Goal: Find specific page/section: Locate a particular part of the current website

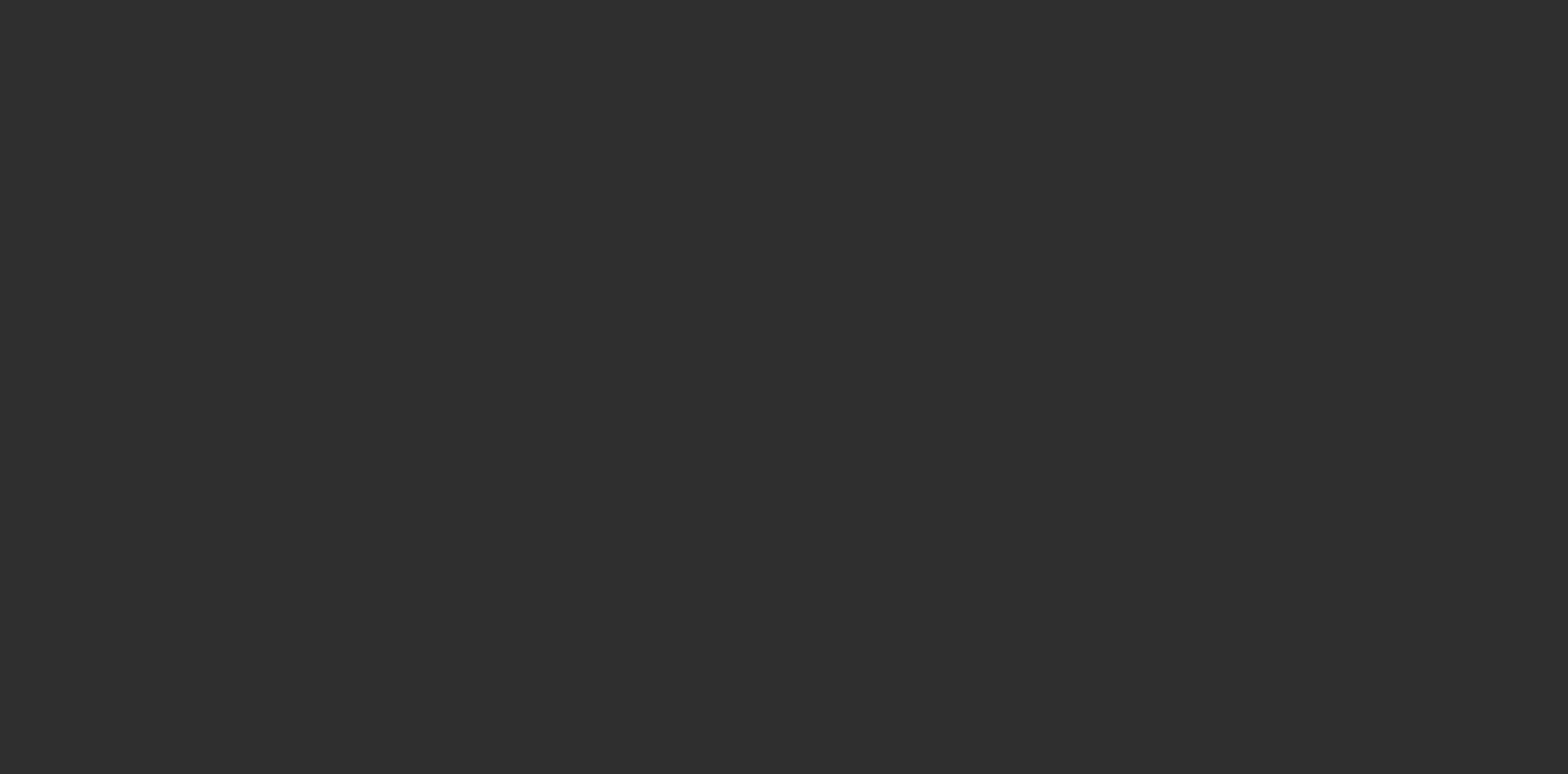
select select "10"
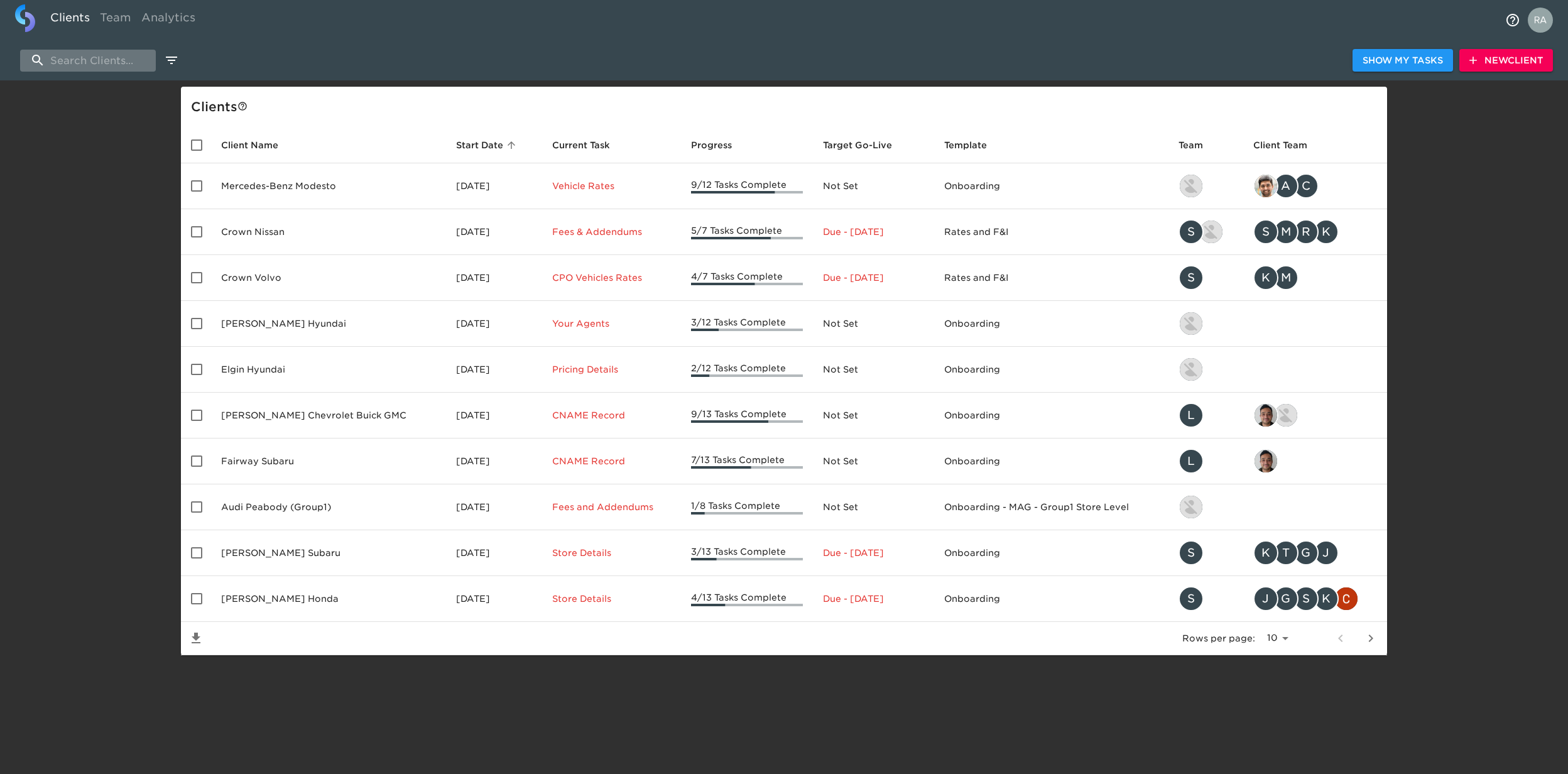
click at [120, 59] on input "search" at bounding box center [88, 60] width 136 height 22
type input "tasca"
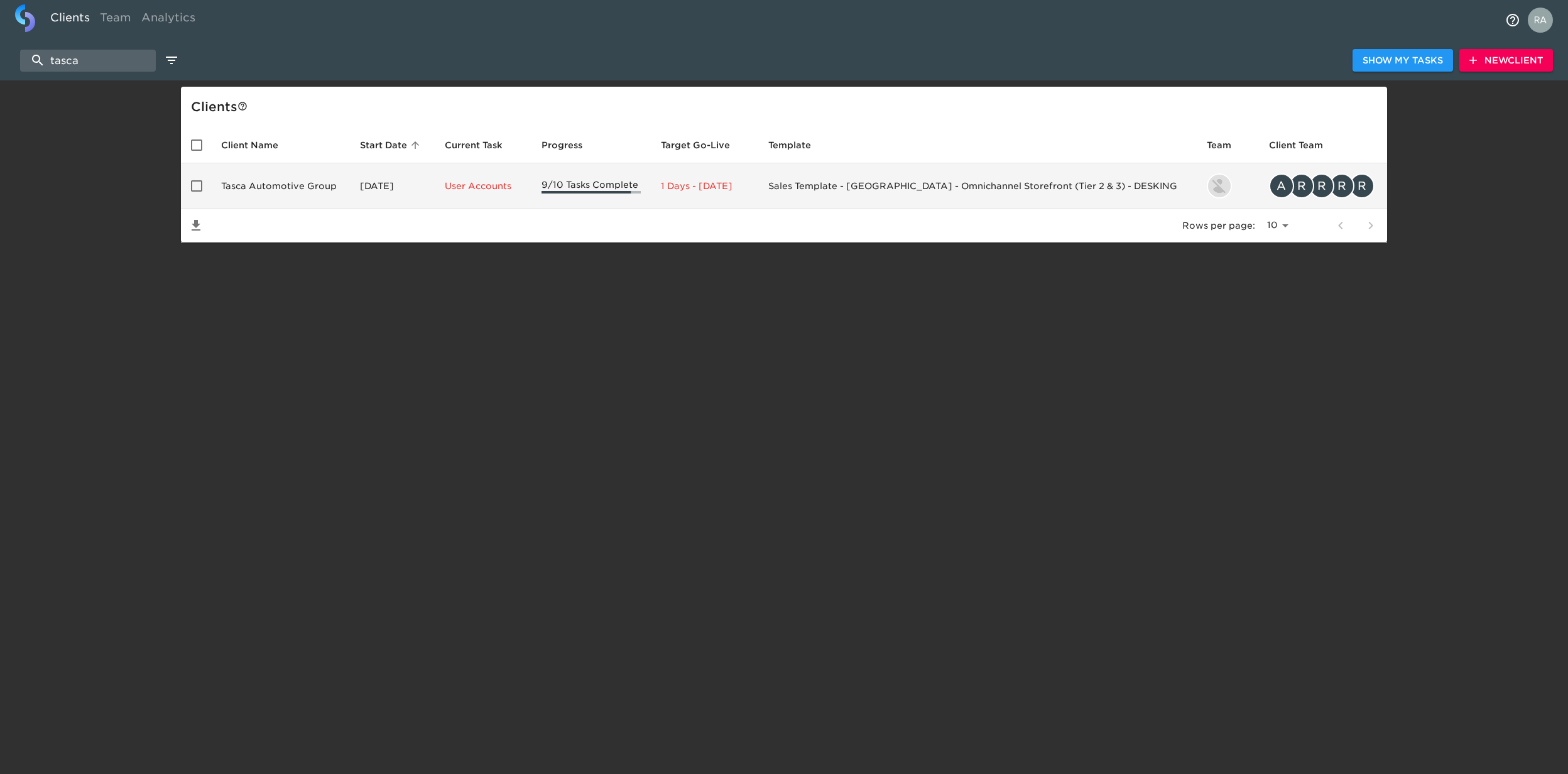
click at [287, 188] on td "Tasca Automotive Group" at bounding box center [281, 186] width 139 height 46
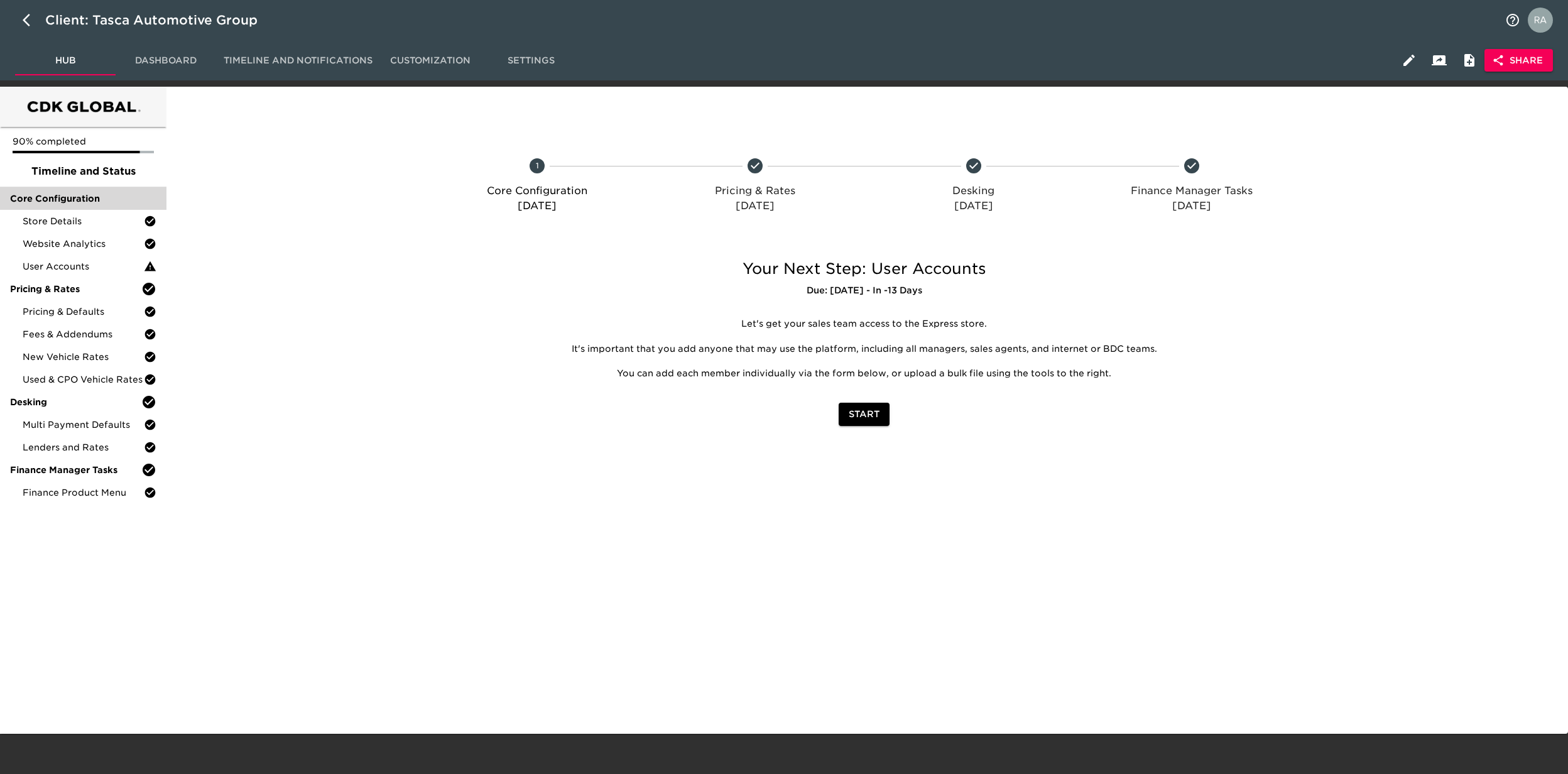
click at [83, 204] on span "Core Configuration" at bounding box center [83, 199] width 147 height 13
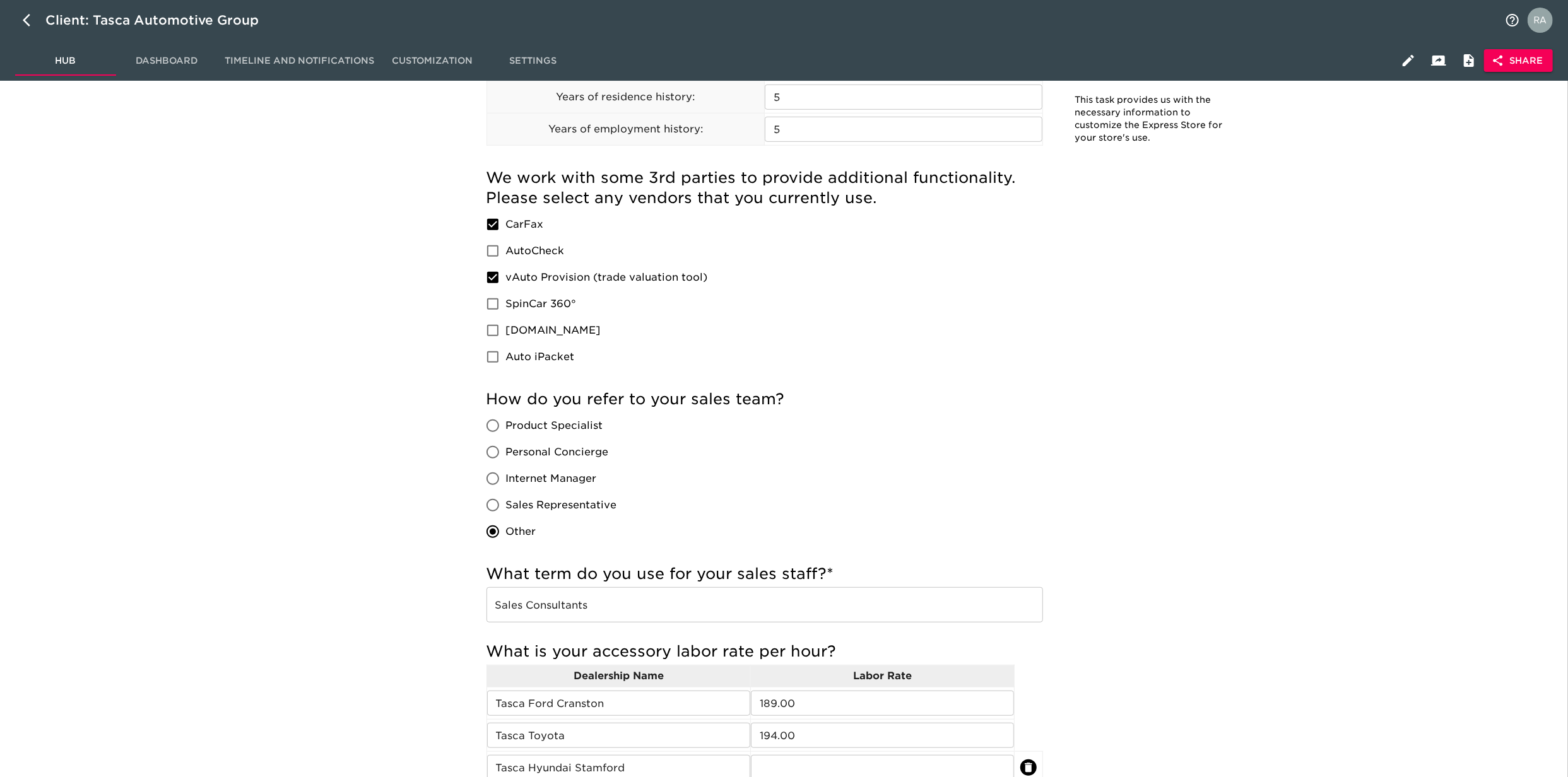
scroll to position [785, 0]
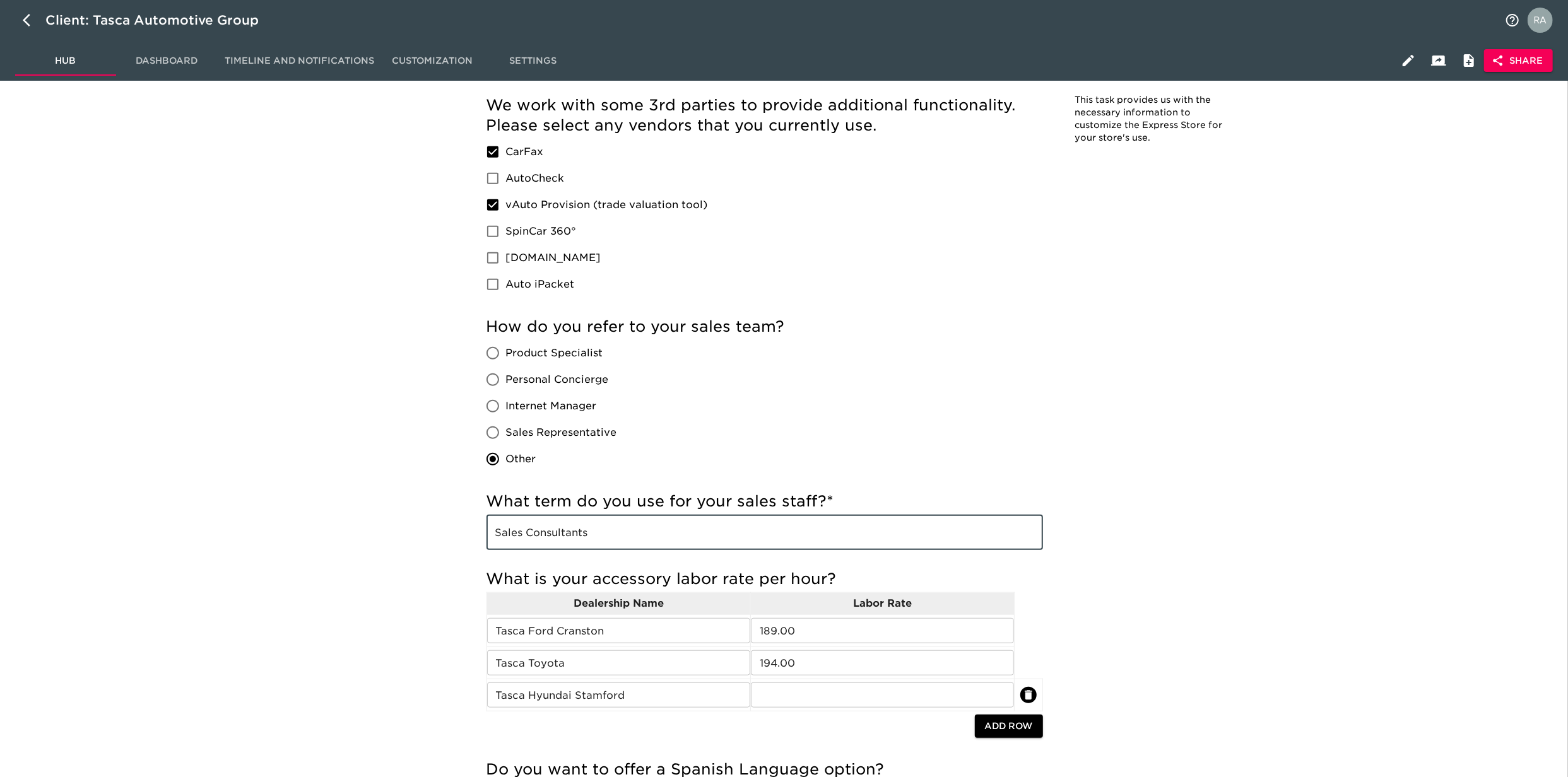
drag, startPoint x: 644, startPoint y: 541, endPoint x: 474, endPoint y: 538, distance: 170.0
click at [474, 538] on div "Incomplete: We can integrate a new inventory provider, but it can sometimes tak…" at bounding box center [764, 267] width 582 height 1802
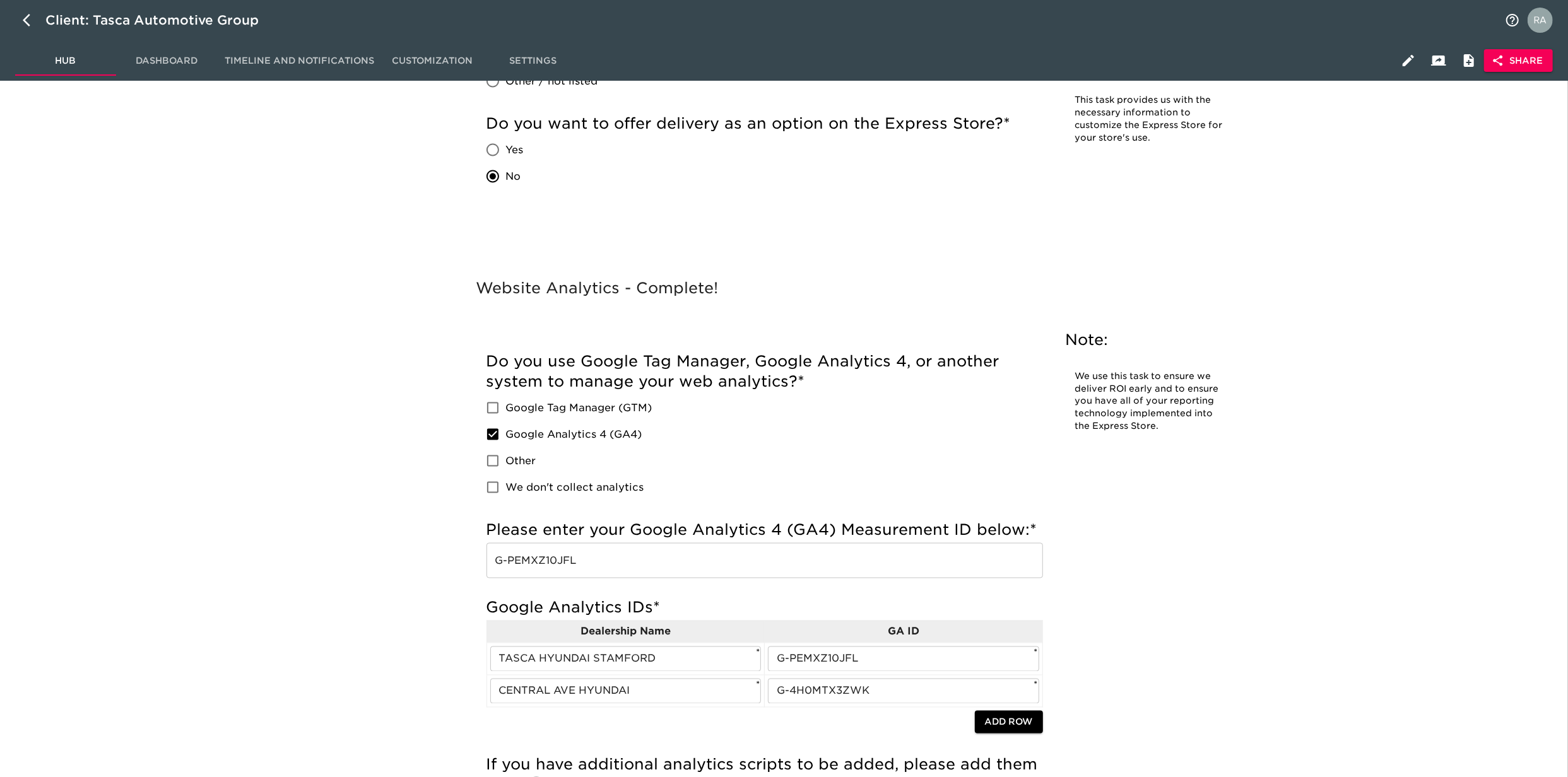
scroll to position [1738, 0]
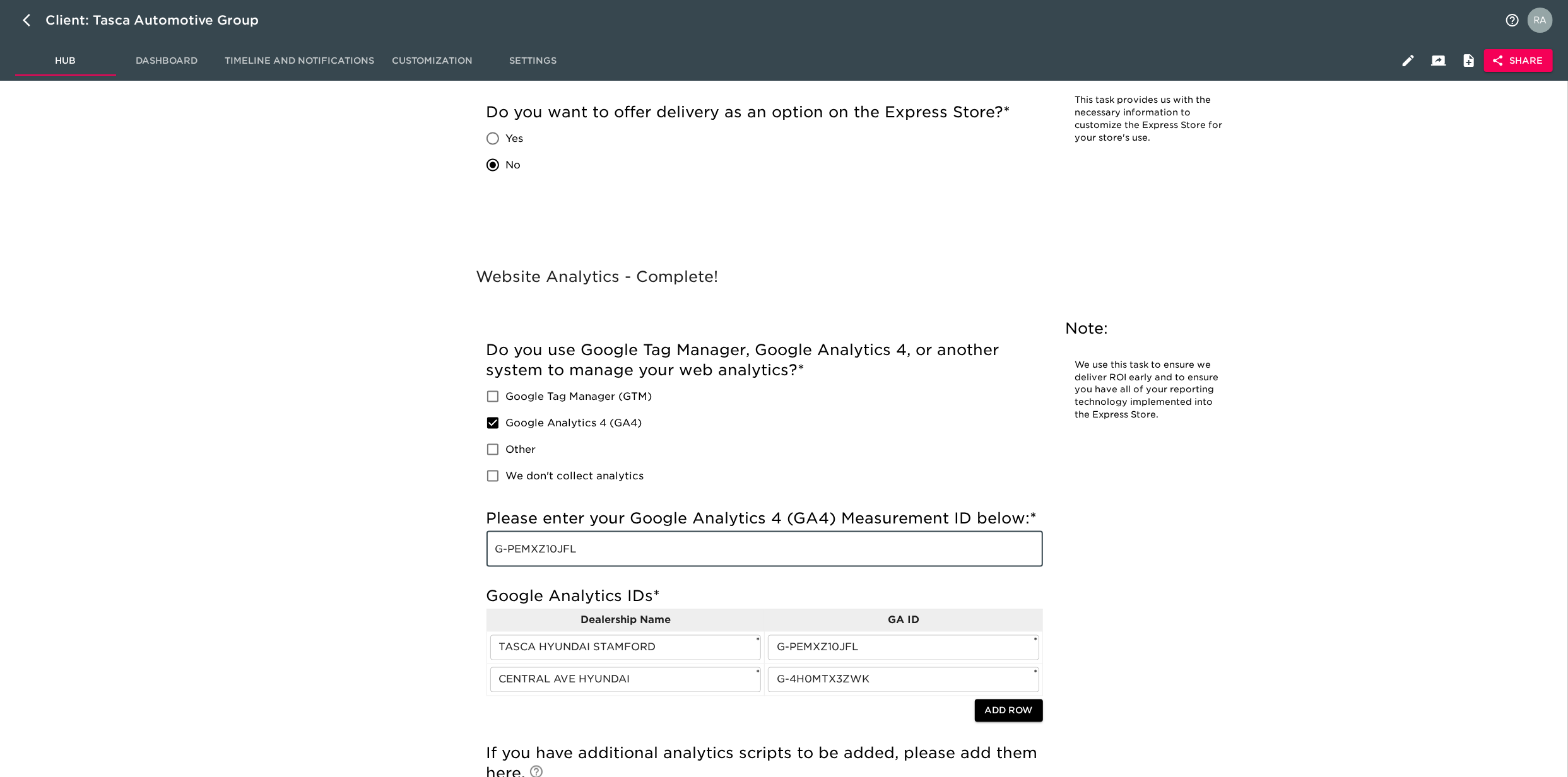
drag, startPoint x: 600, startPoint y: 541, endPoint x: 447, endPoint y: 543, distance: 153.0
click at [447, 543] on div "Website Analytics - Complete! Note: We use this task to ensure we deliver ROI e…" at bounding box center [865, 613] width 1391 height 699
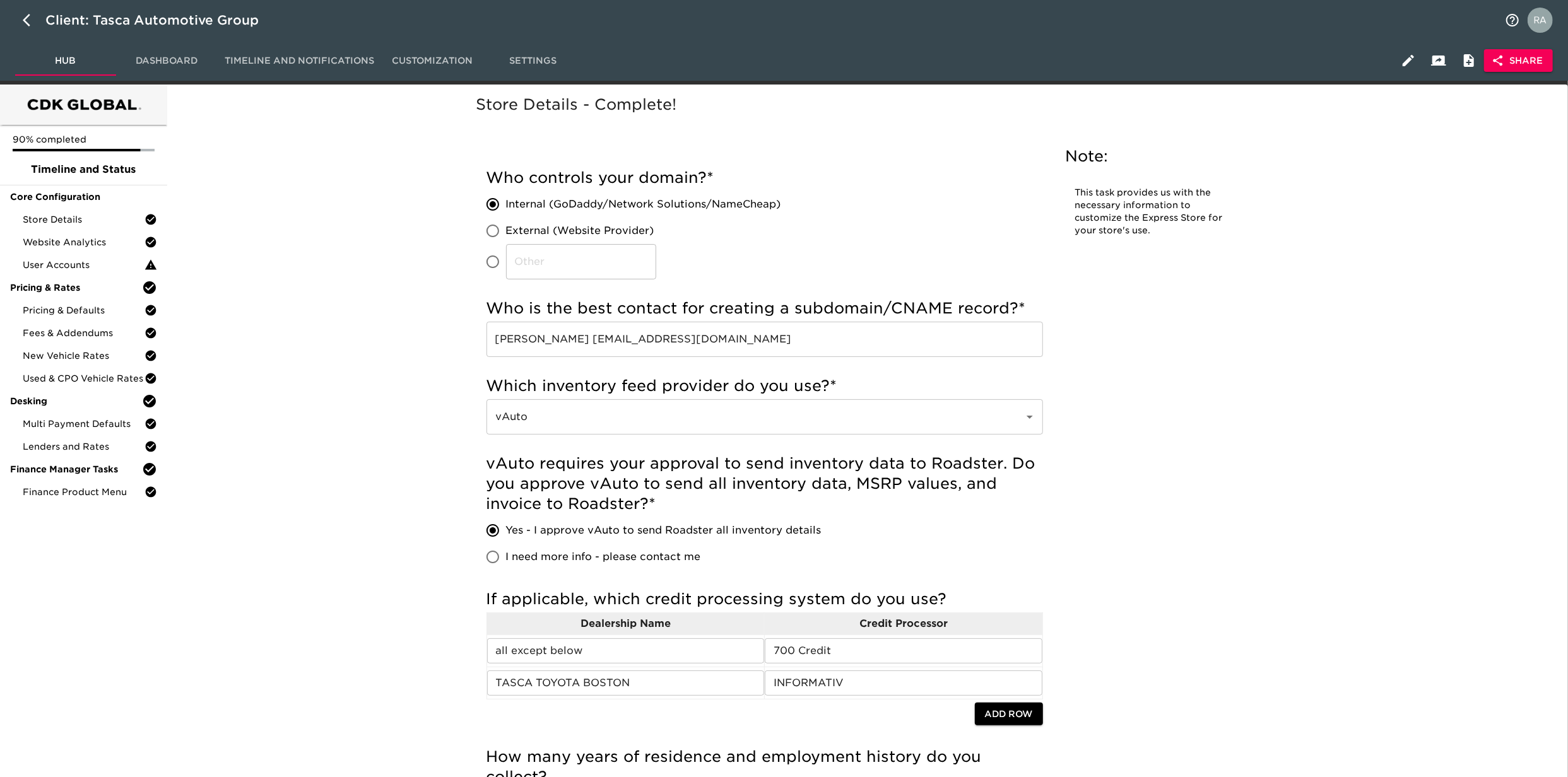
scroll to position [0, 0]
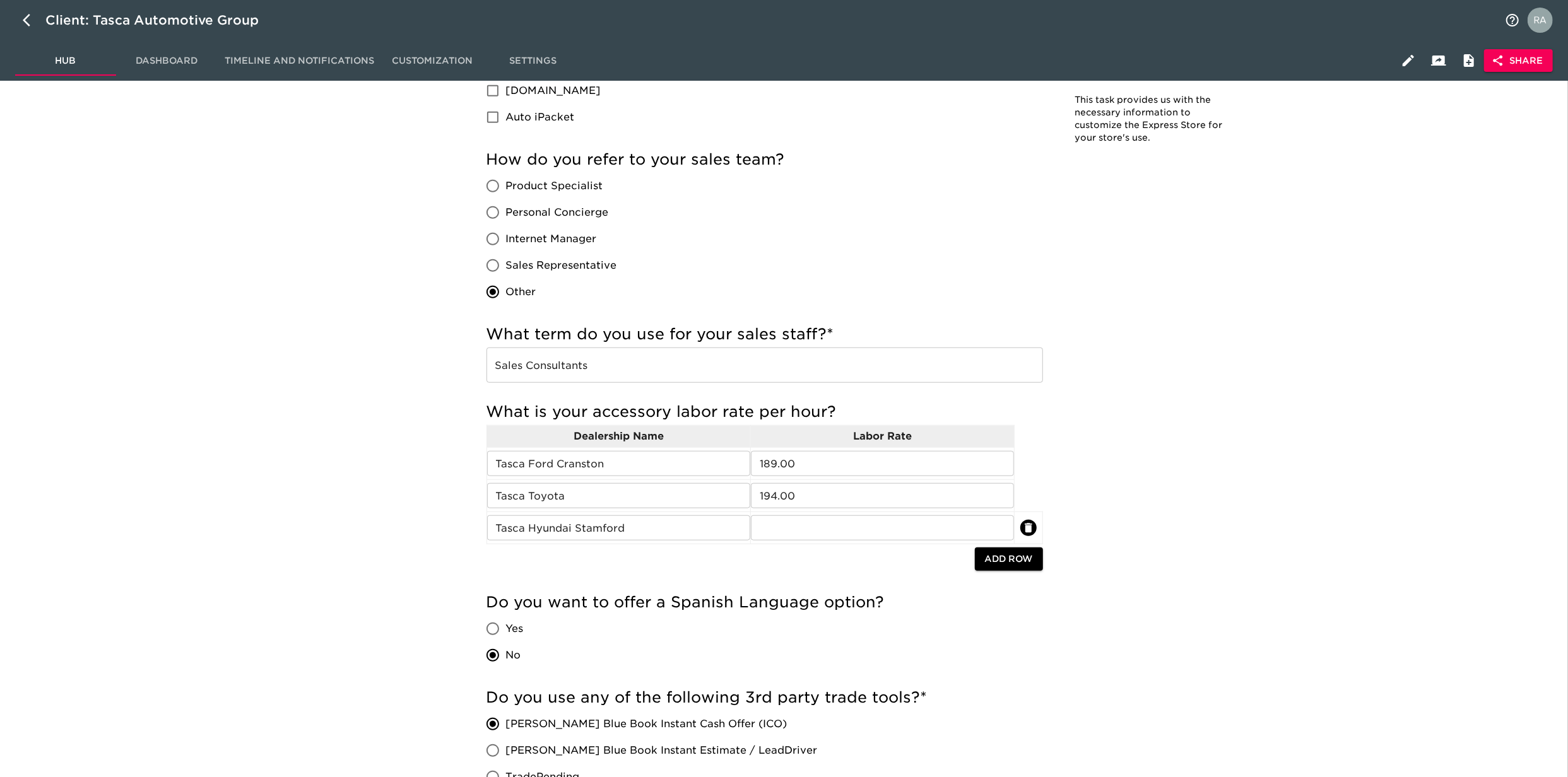
scroll to position [2075, 0]
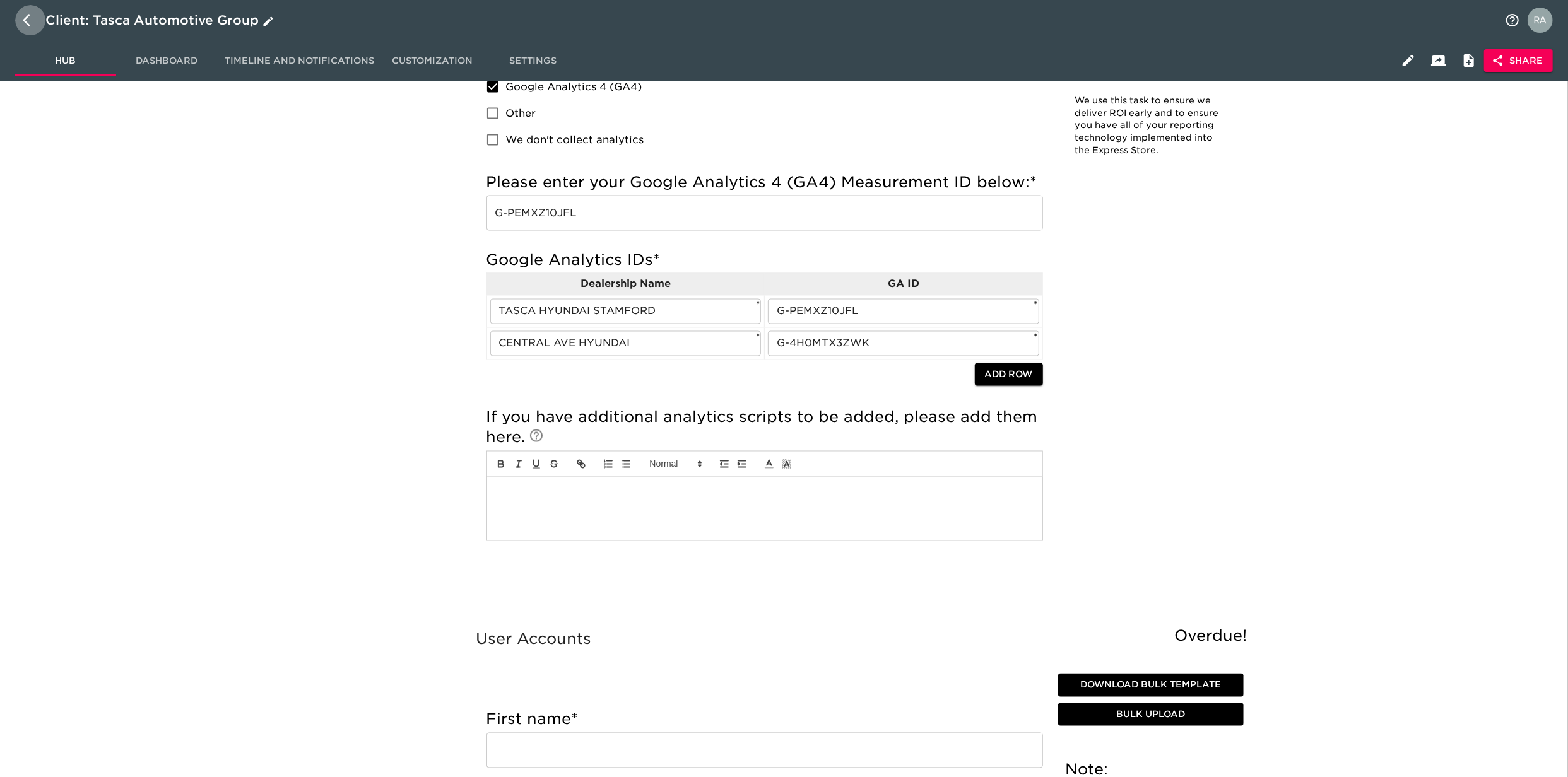
click at [24, 26] on icon "button" at bounding box center [30, 20] width 15 height 15
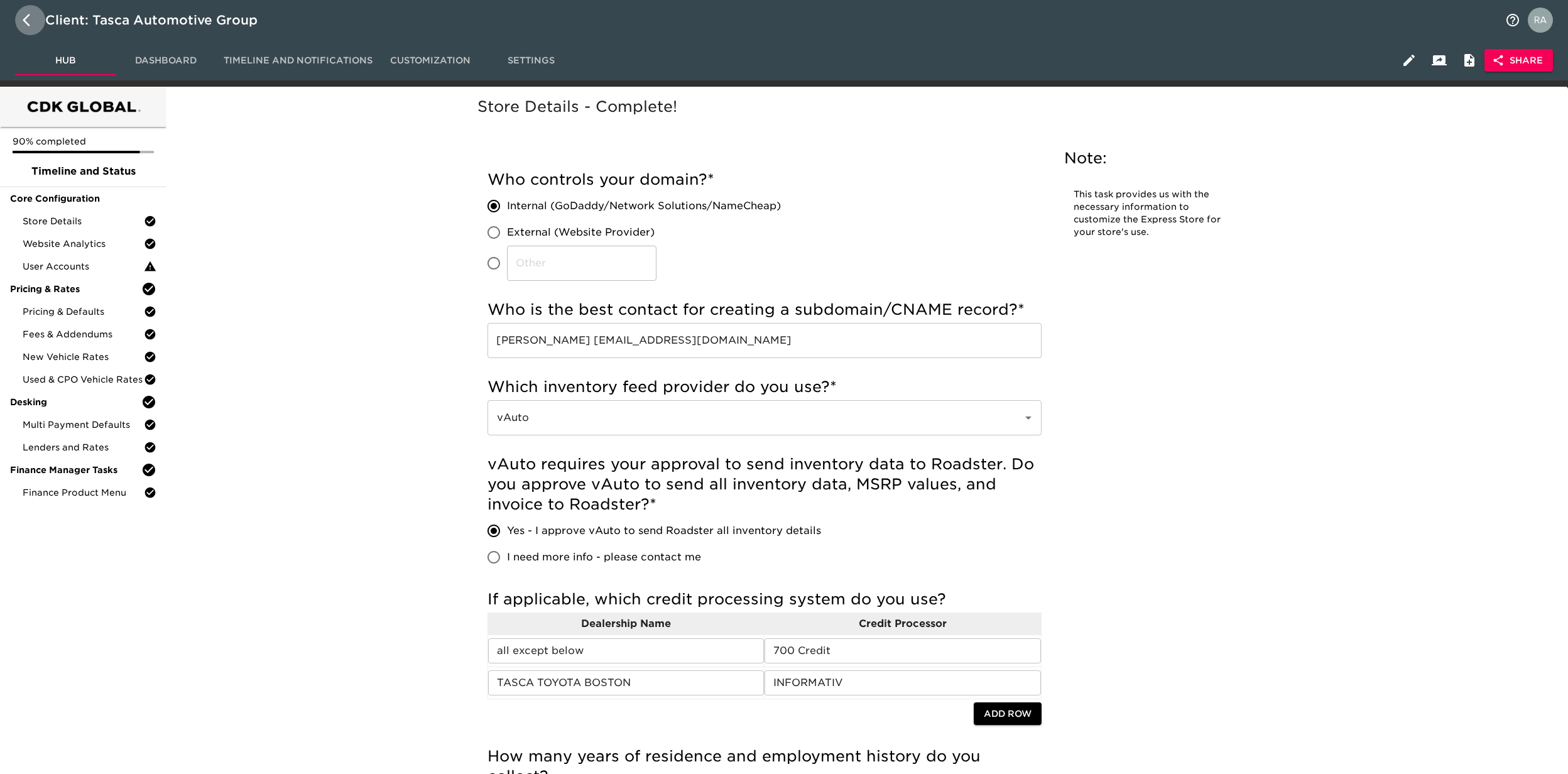
select select "10"
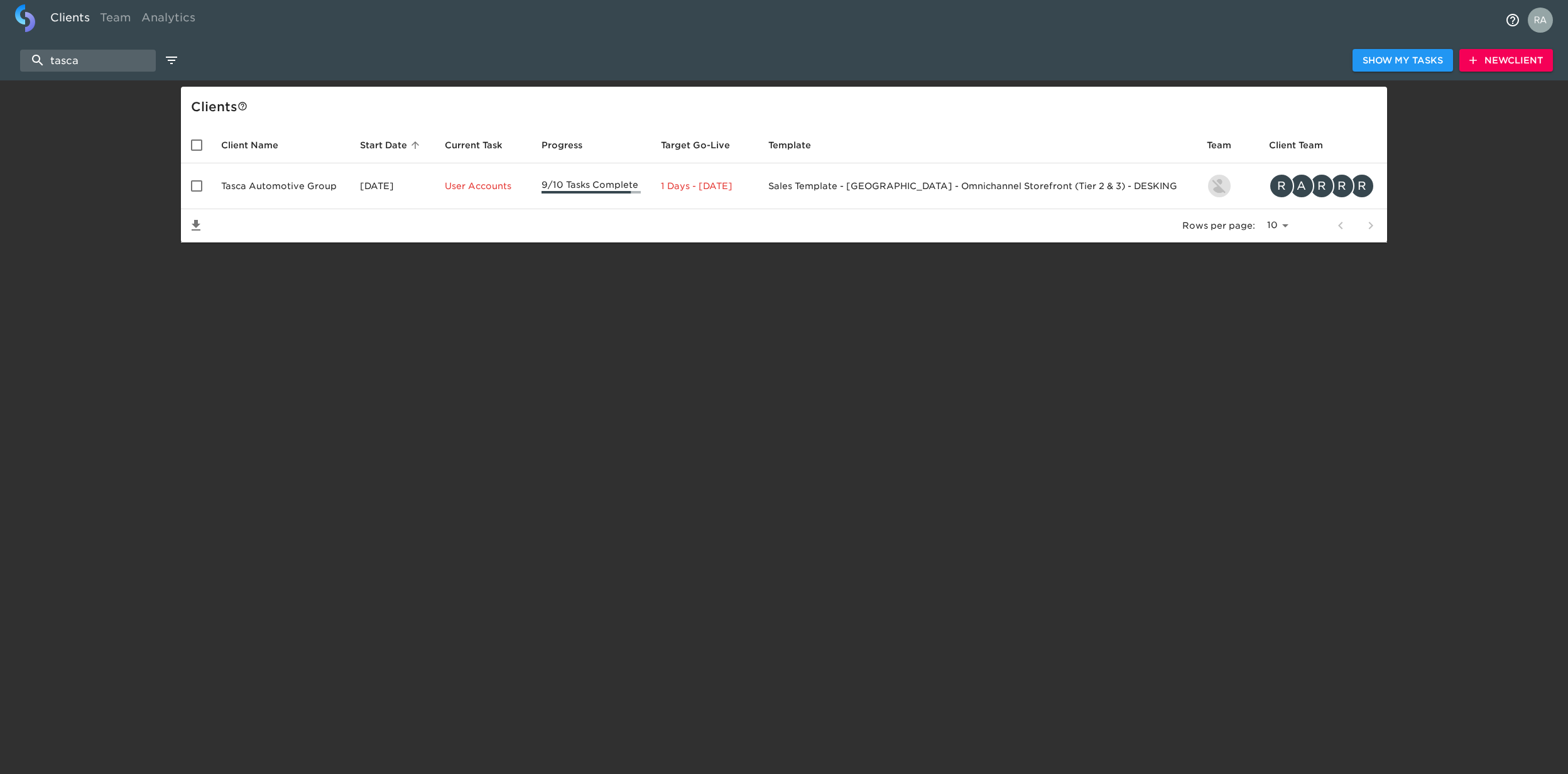
drag, startPoint x: 111, startPoint y: 64, endPoint x: 1, endPoint y: 59, distance: 110.1
click at [0, 59] on html "Clients Team Analytics tasca Show My Tasks New Client Client s Client Name Star…" at bounding box center [784, 141] width 1568 height 283
paste input "Mercedes-Benz of [GEOGRAPHIC_DATA]"
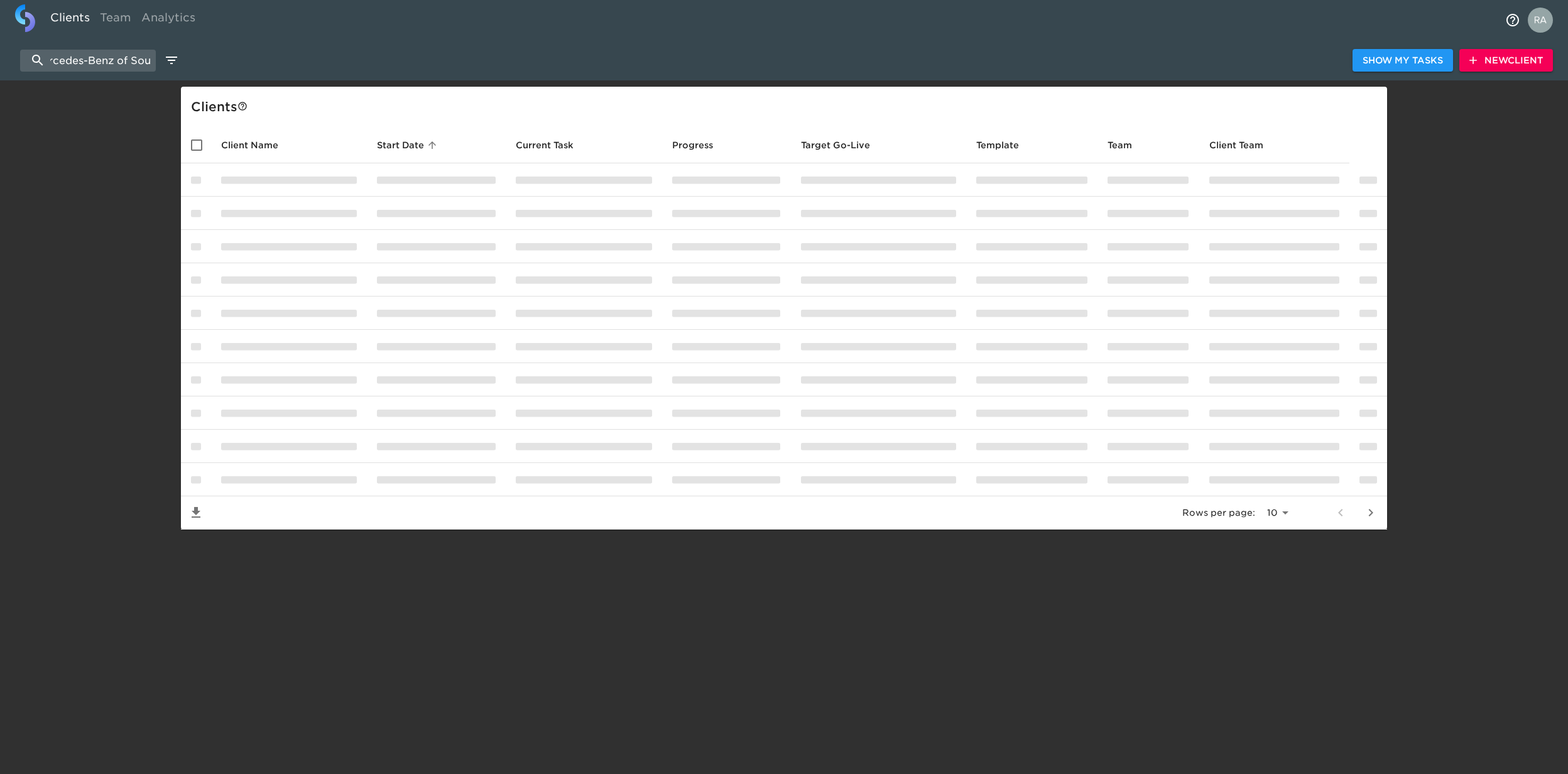
scroll to position [0, 18]
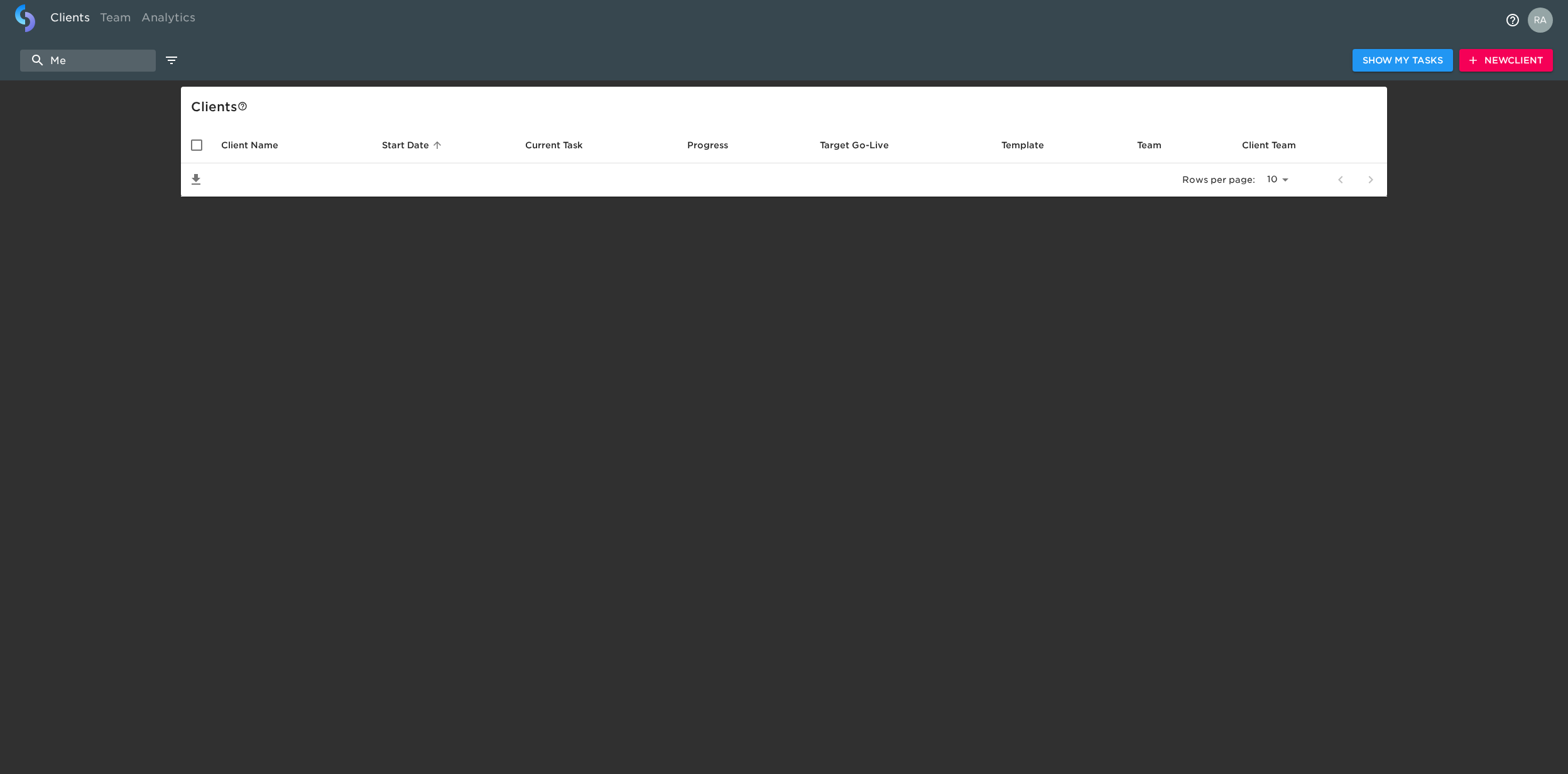
type input "M"
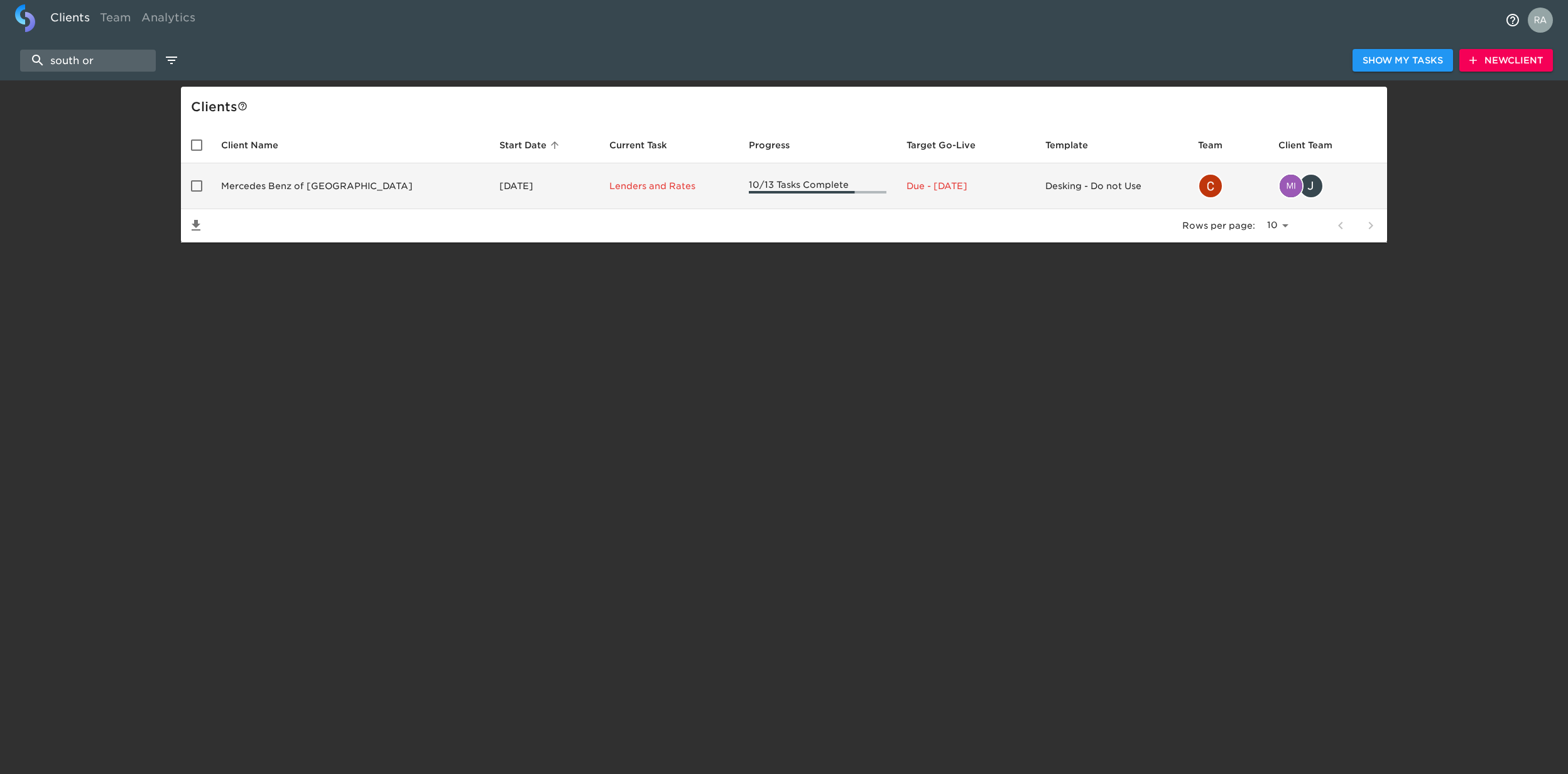
type input "south or"
click at [306, 193] on td "Mercedes Benz of [GEOGRAPHIC_DATA]" at bounding box center [350, 186] width 278 height 46
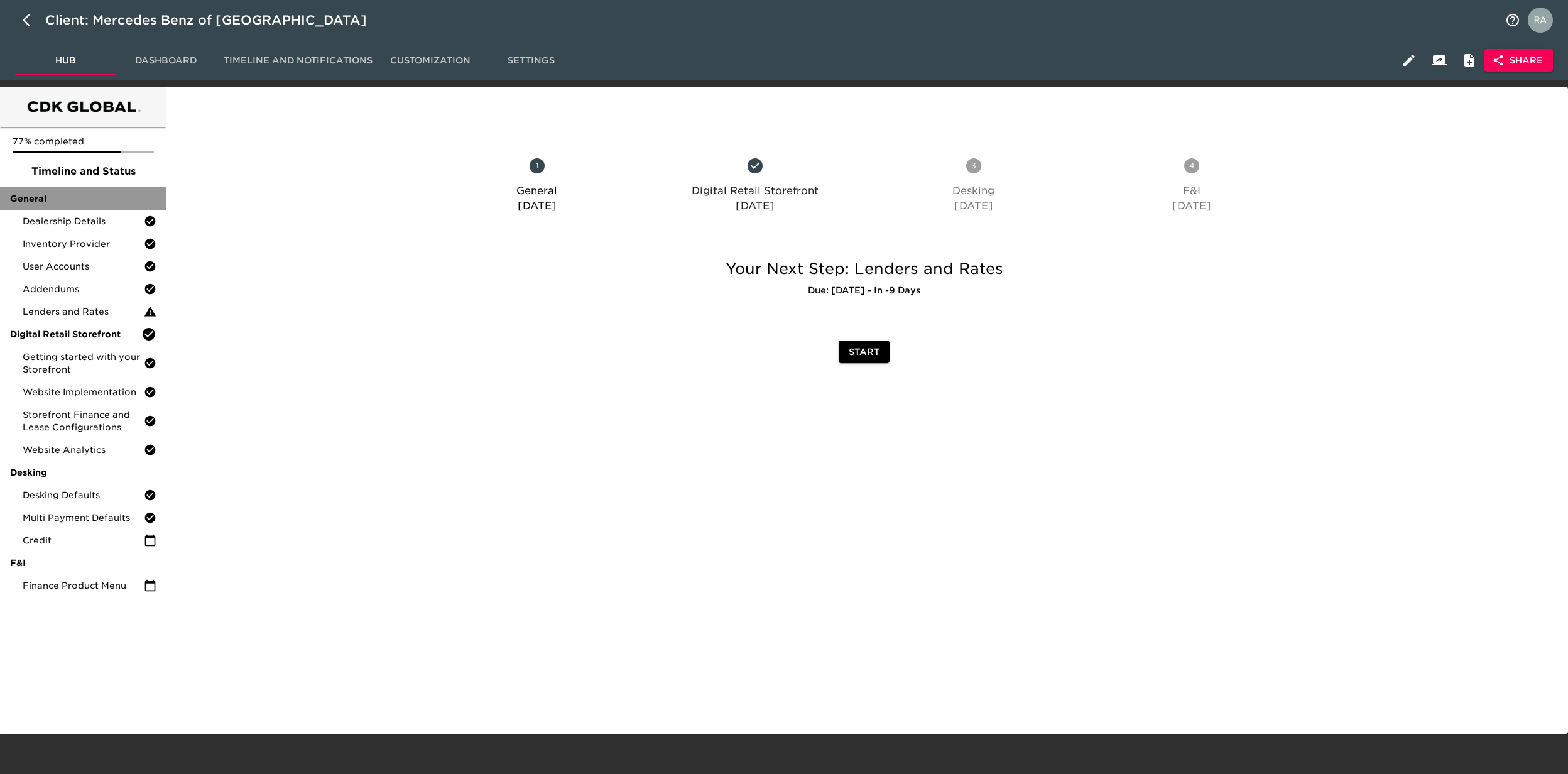
click at [51, 194] on span "General" at bounding box center [83, 199] width 147 height 13
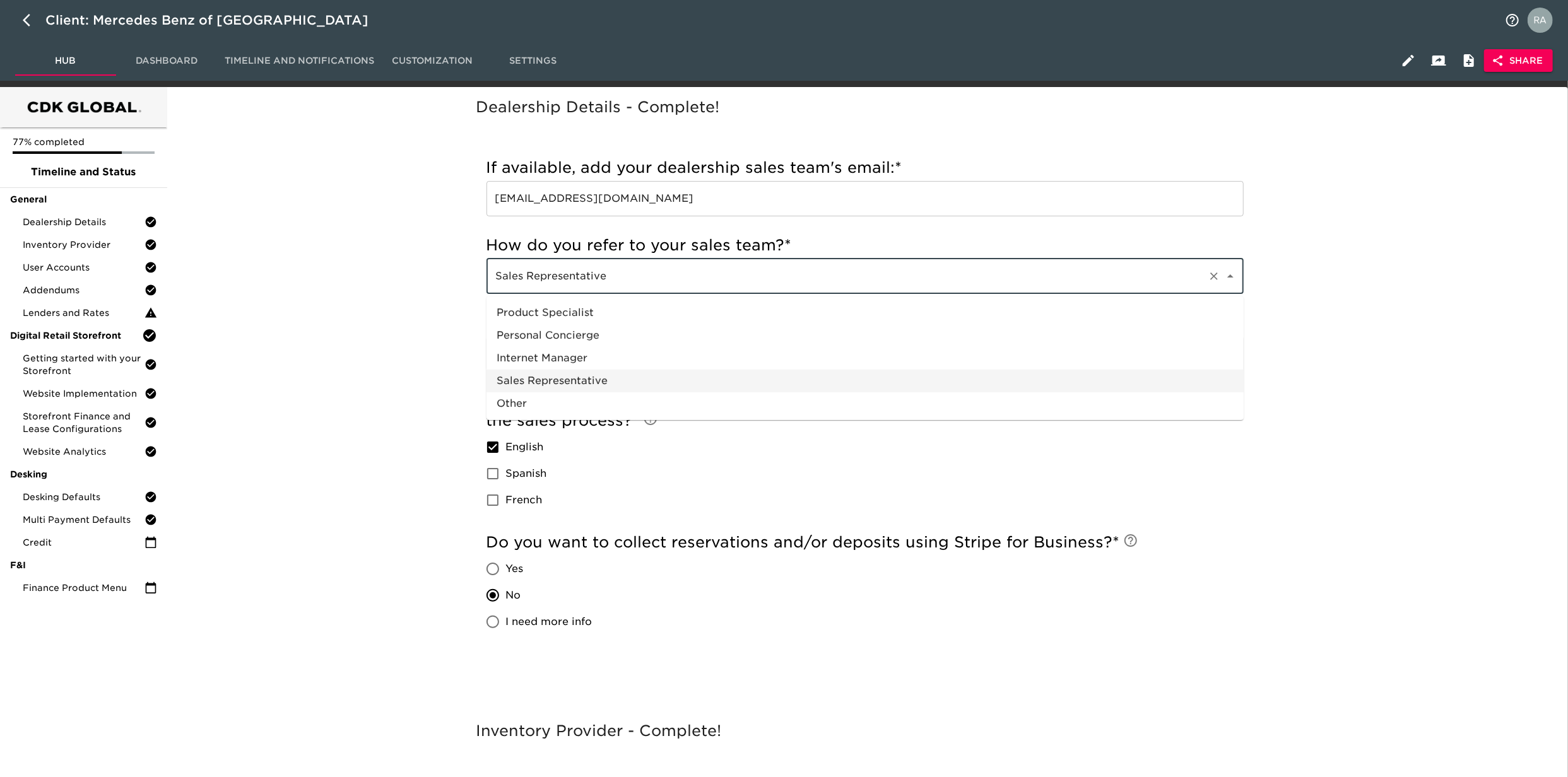
drag, startPoint x: 639, startPoint y: 280, endPoint x: 445, endPoint y: 275, distance: 194.1
click at [445, 275] on div "Dealership Details - Complete! Incomplete: How do you refer to your sales team?…" at bounding box center [865, 407] width 1391 height 624
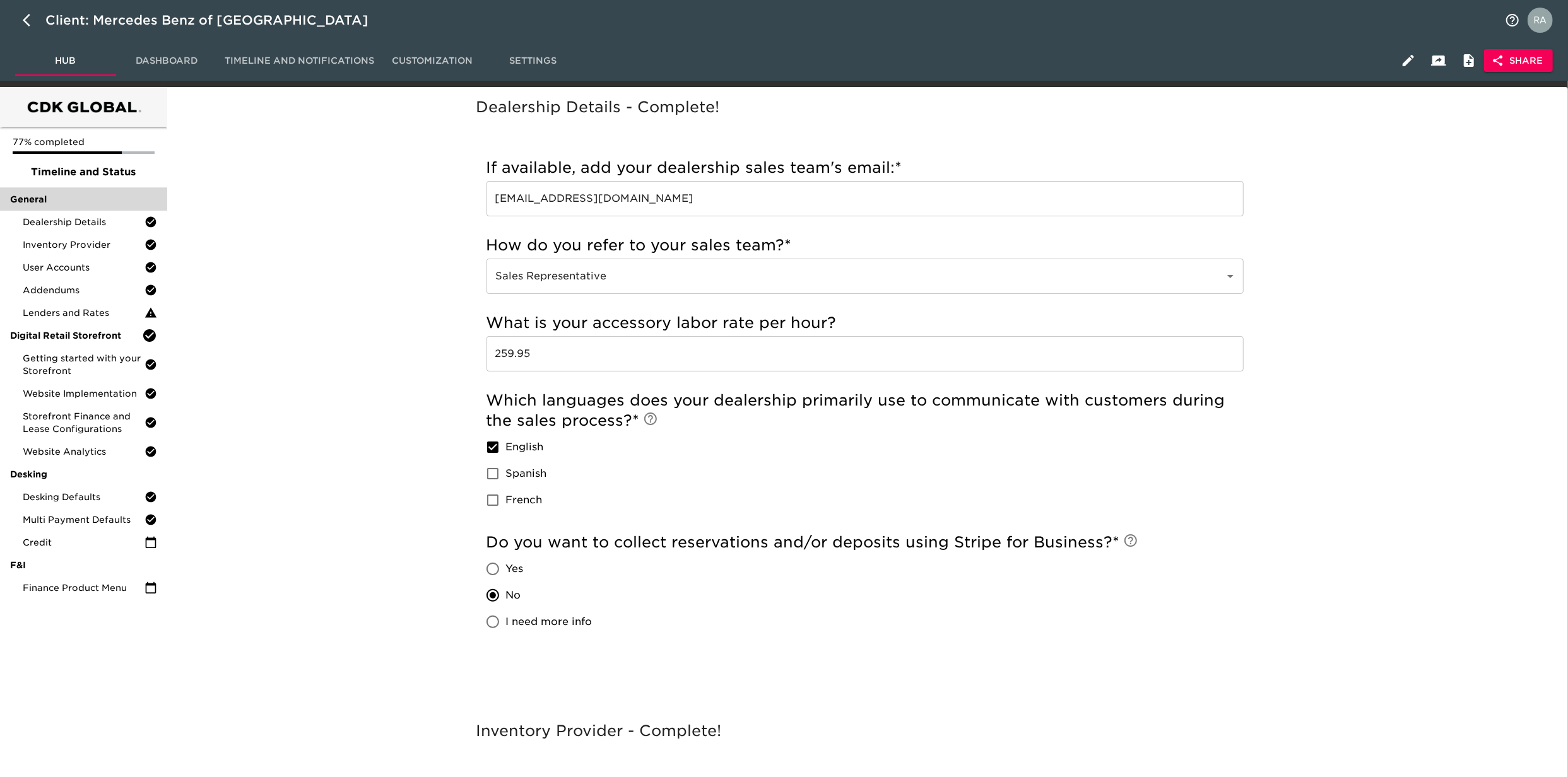
click at [26, 198] on span "General" at bounding box center [83, 200] width 147 height 13
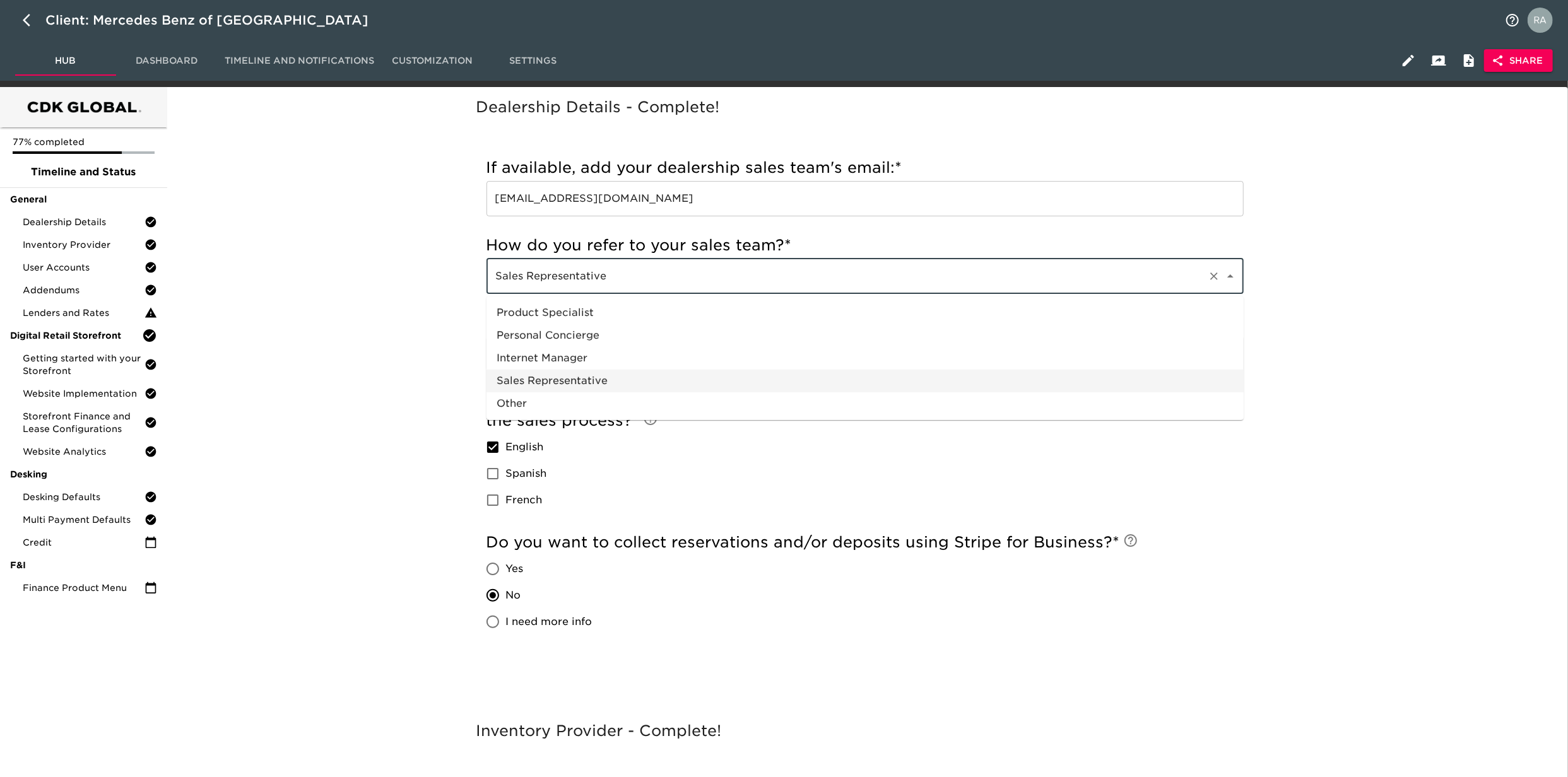
drag, startPoint x: 622, startPoint y: 275, endPoint x: 399, endPoint y: 275, distance: 223.0
click at [399, 275] on div "Dealership Details - Complete! Incomplete: How do you refer to your sales team?…" at bounding box center [865, 407] width 1391 height 624
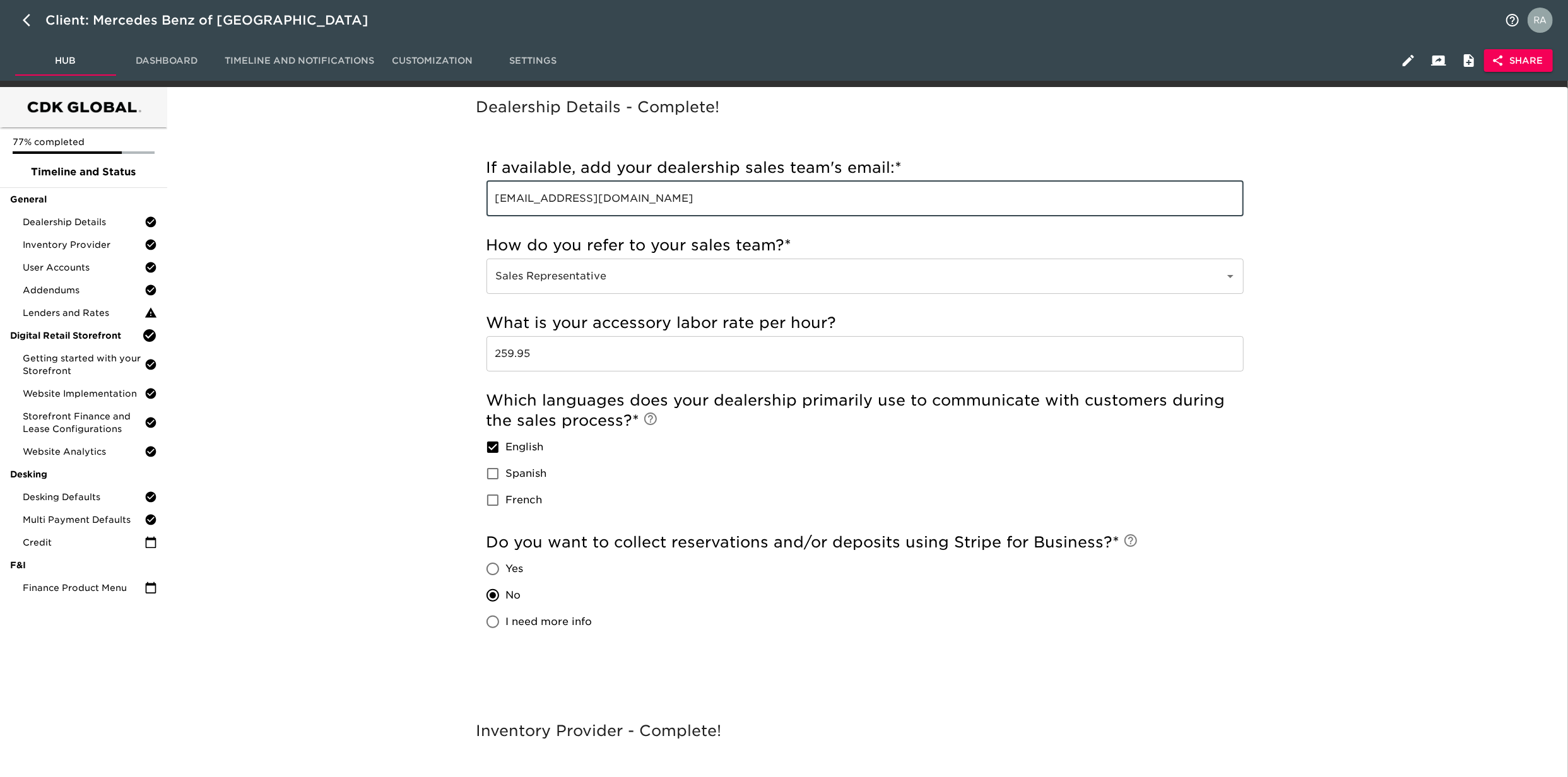
drag, startPoint x: 696, startPoint y: 188, endPoint x: 389, endPoint y: 187, distance: 307.0
click at [400, 192] on div "Dealership Details - Complete! Incomplete: How do you refer to your sales team?…" at bounding box center [865, 407] width 1391 height 624
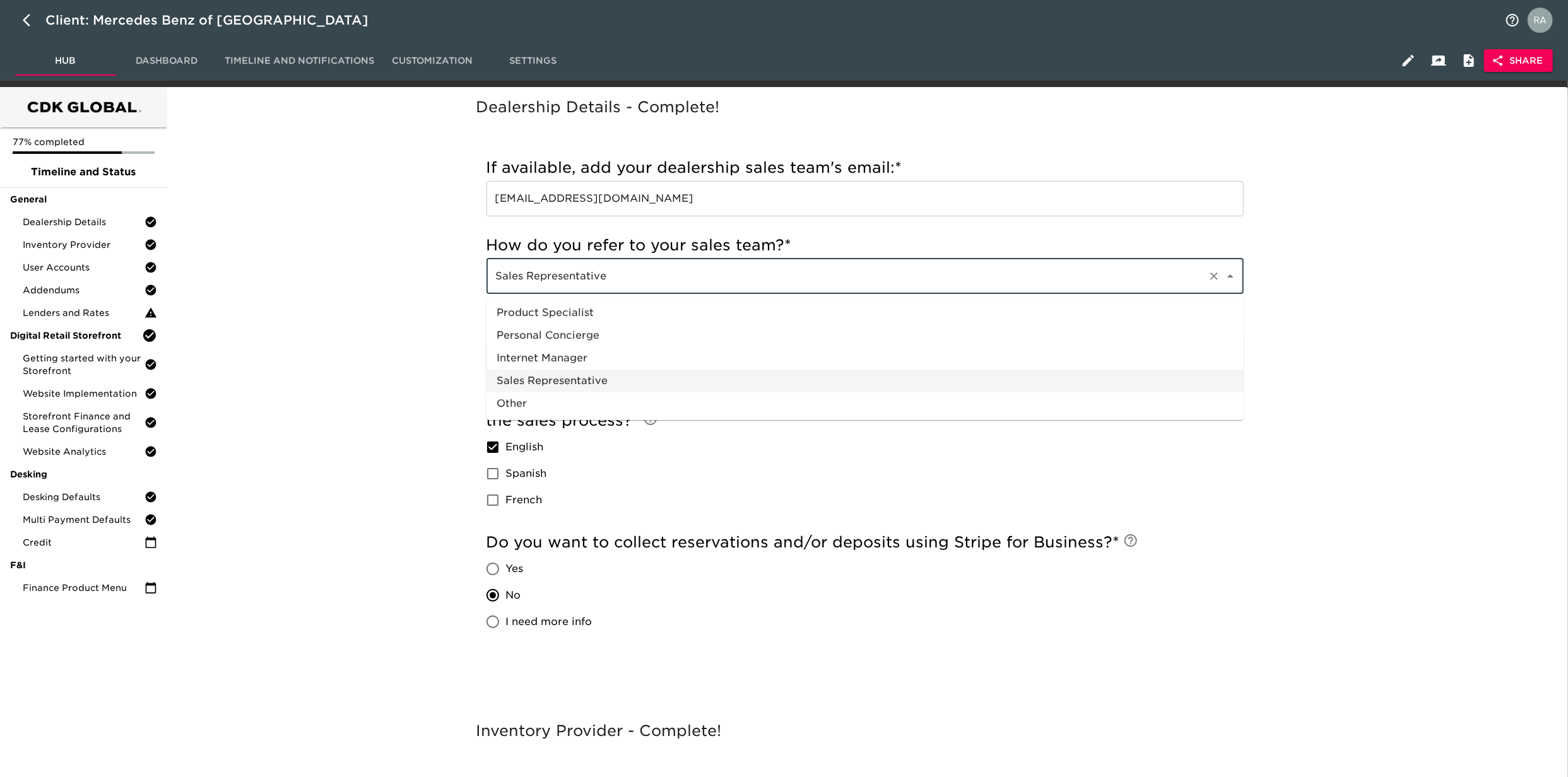
drag, startPoint x: 569, startPoint y: 280, endPoint x: 412, endPoint y: 275, distance: 157.1
click at [426, 285] on div "Dealership Details - Complete! Incomplete: How do you refer to your sales team?…" at bounding box center [865, 407] width 1391 height 624
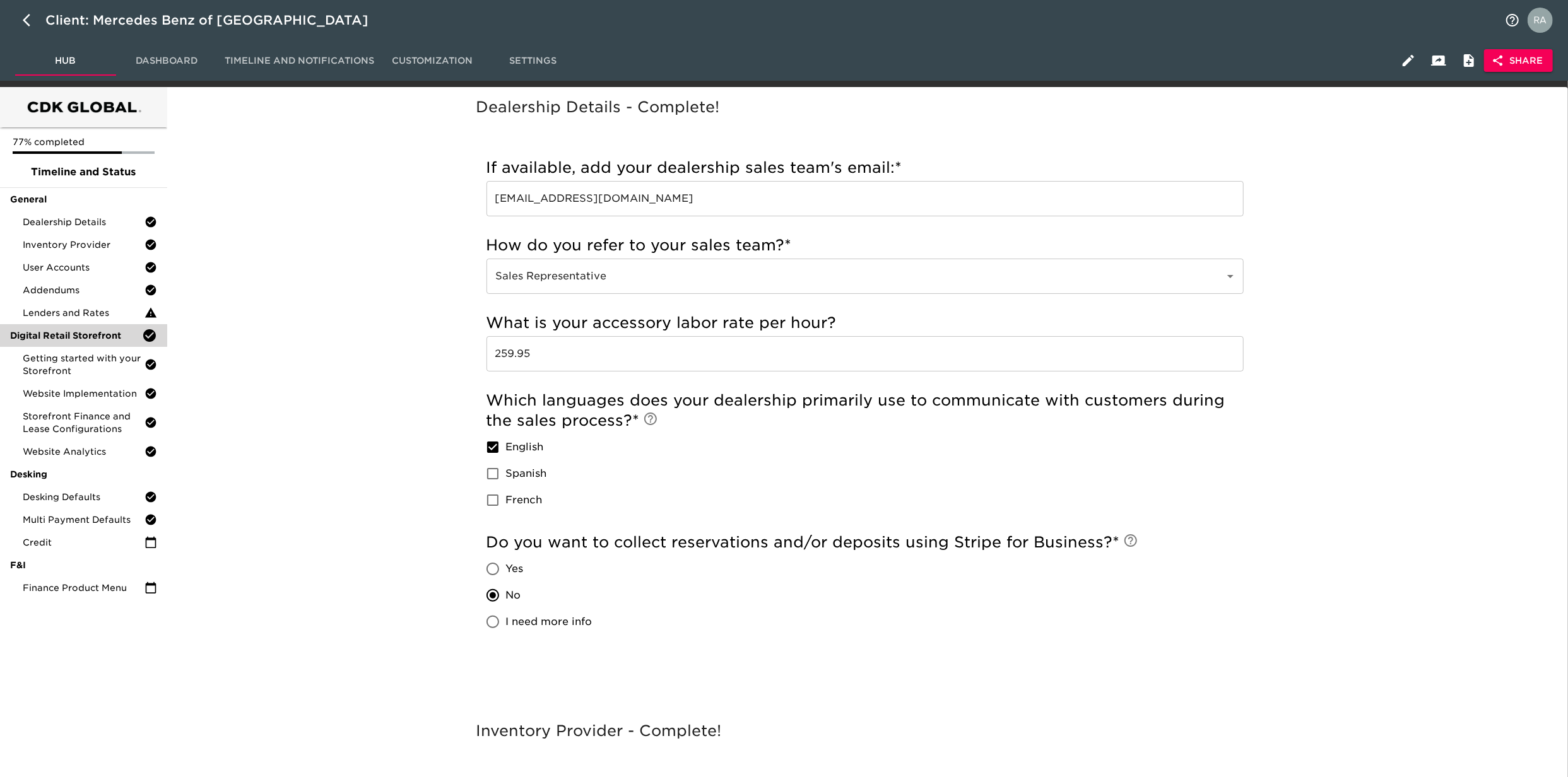
click at [77, 338] on span "Digital Retail Storefront" at bounding box center [76, 335] width 132 height 13
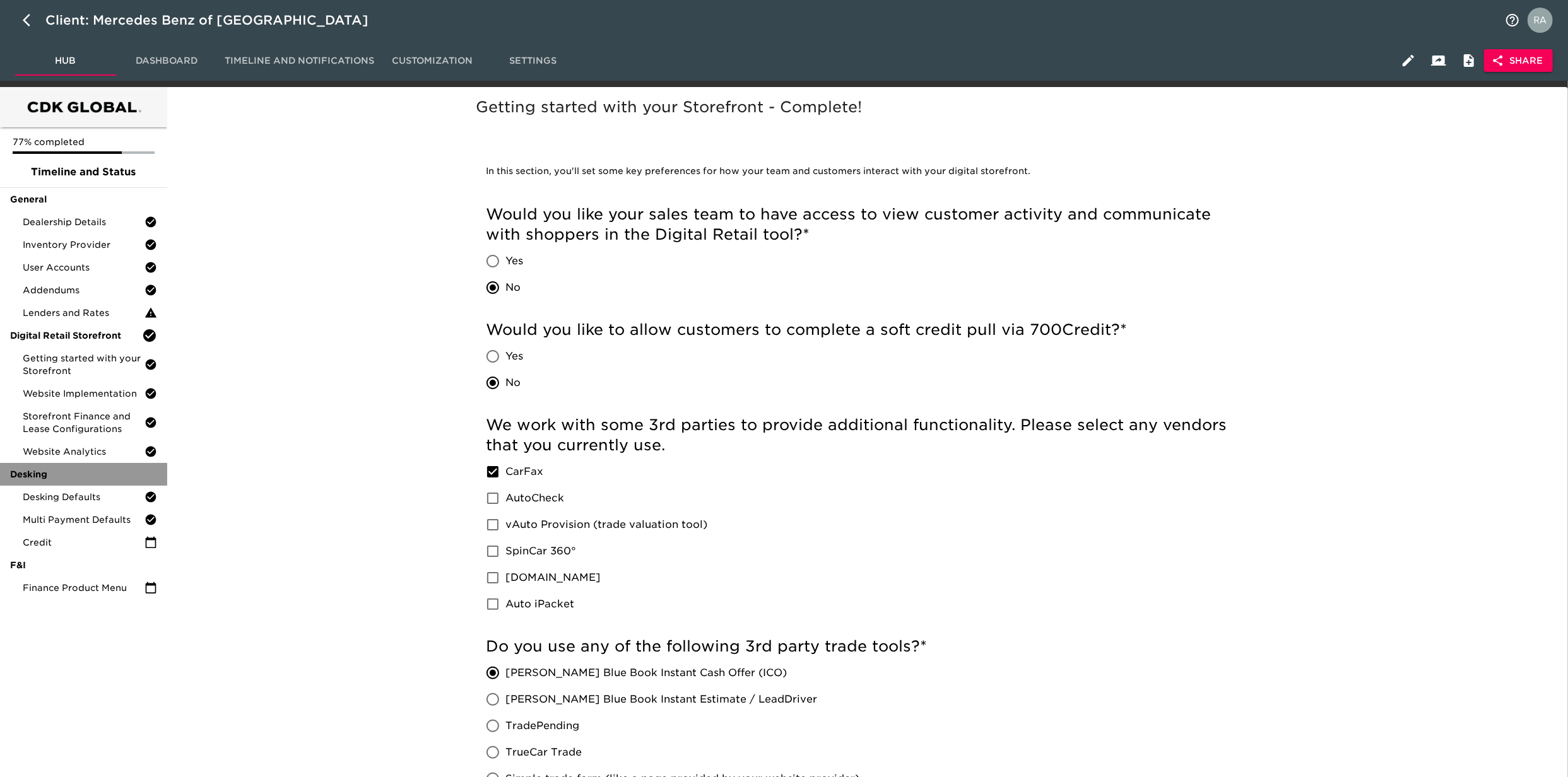
click at [75, 474] on span "Desking" at bounding box center [83, 474] width 147 height 13
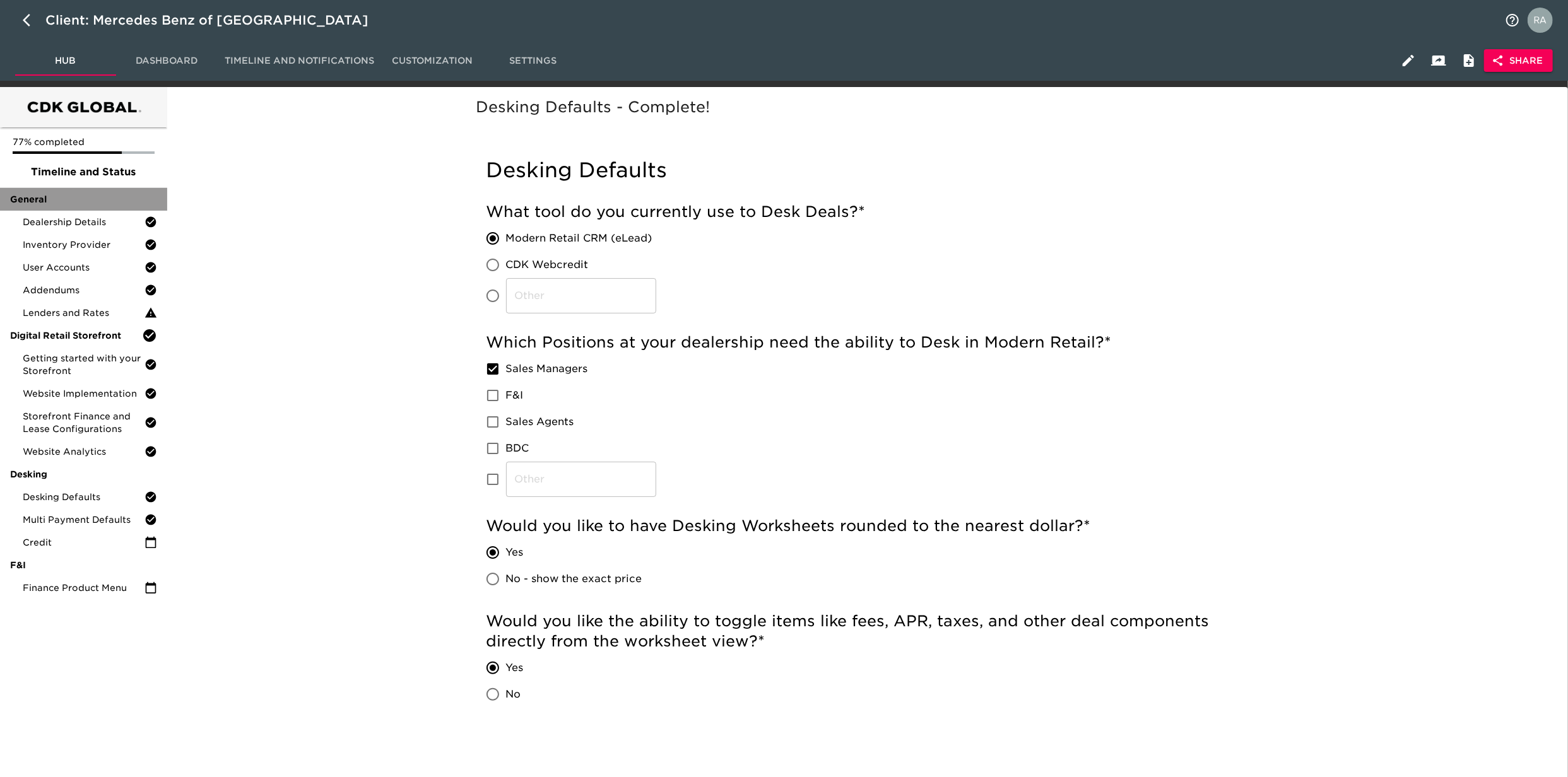
click at [73, 193] on span "General" at bounding box center [83, 200] width 147 height 13
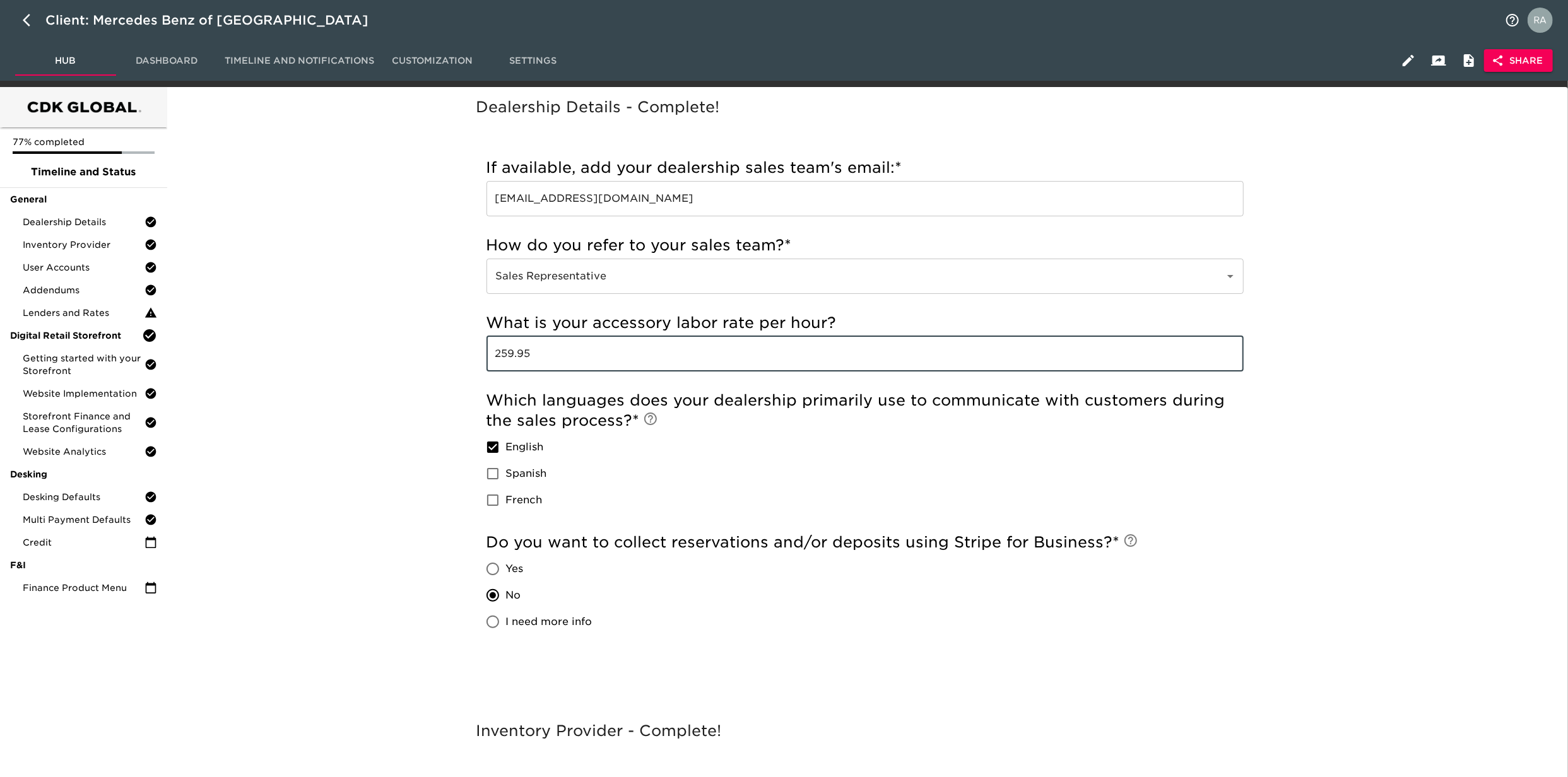
drag, startPoint x: 557, startPoint y: 358, endPoint x: 420, endPoint y: 344, distance: 137.7
click at [423, 346] on div "Dealership Details - Complete! Incomplete: How do you refer to your sales team?…" at bounding box center [865, 407] width 1391 height 624
